Goal: Task Accomplishment & Management: Use online tool/utility

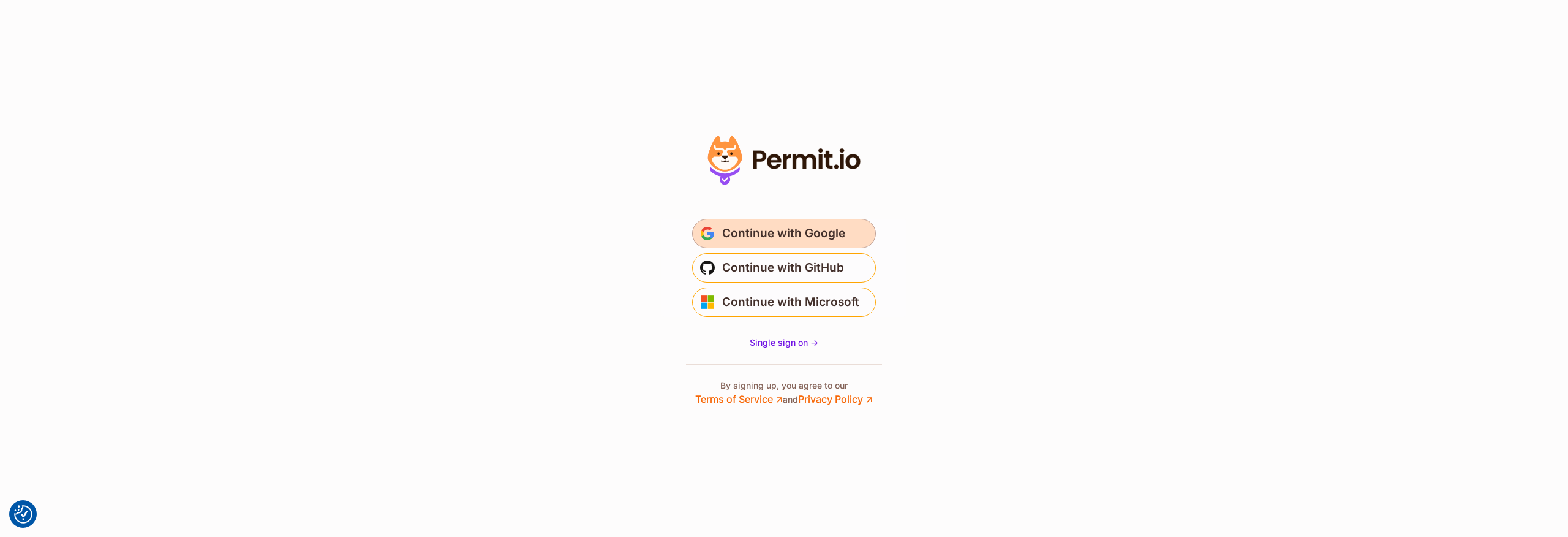
click at [819, 234] on span "Continue with Google" at bounding box center [784, 234] width 123 height 20
